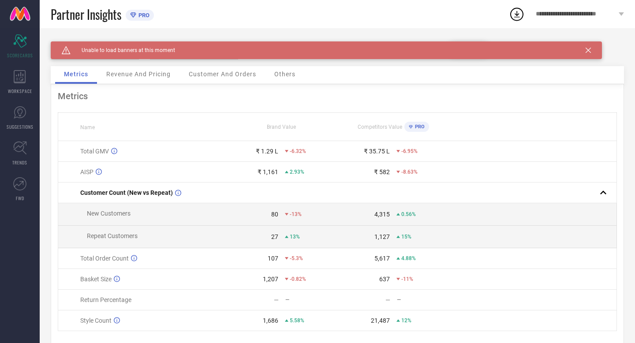
click at [601, 11] on span "**********" at bounding box center [575, 14] width 81 height 7
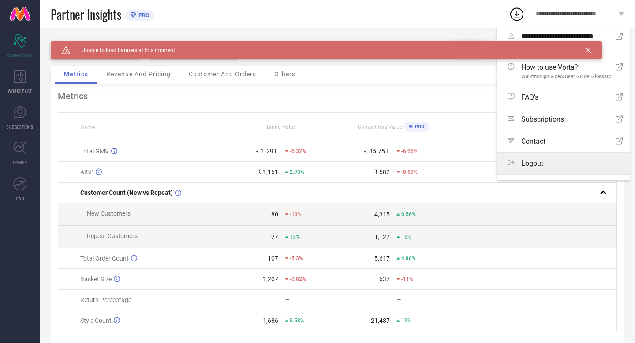
click at [529, 163] on span "Logout" at bounding box center [532, 163] width 22 height 8
click at [0, 0] on button "Logout" at bounding box center [0, 0] width 0 height 0
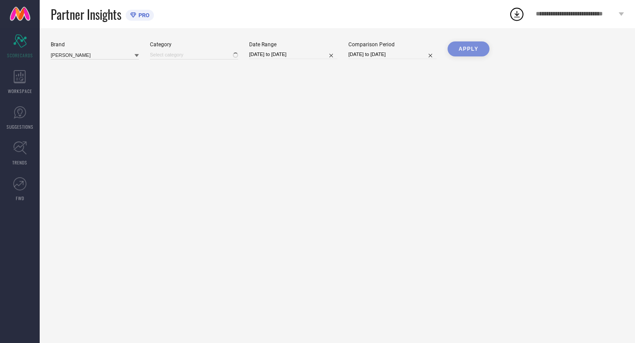
type input "All"
